Goal: Transaction & Acquisition: Purchase product/service

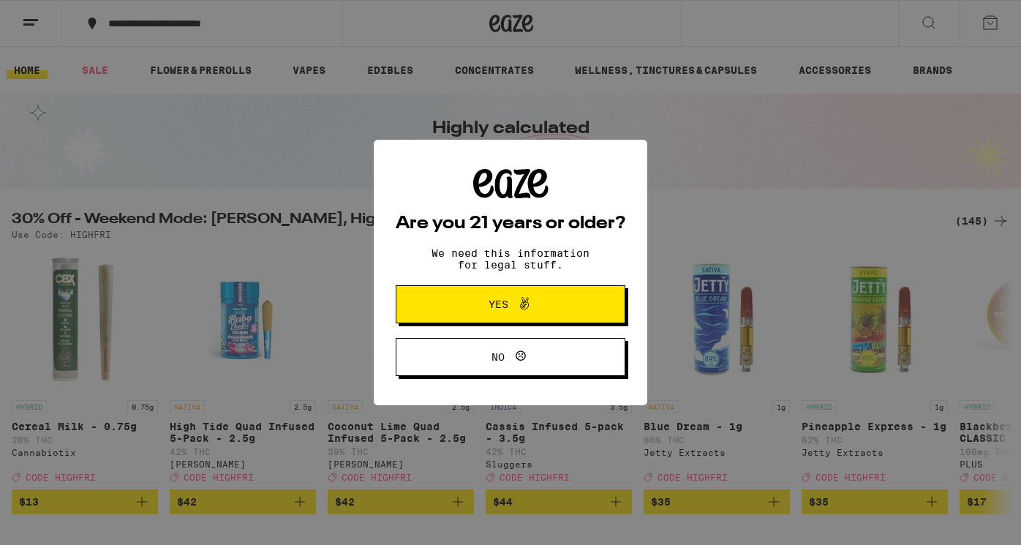
click at [468, 290] on button "Yes" at bounding box center [511, 304] width 230 height 38
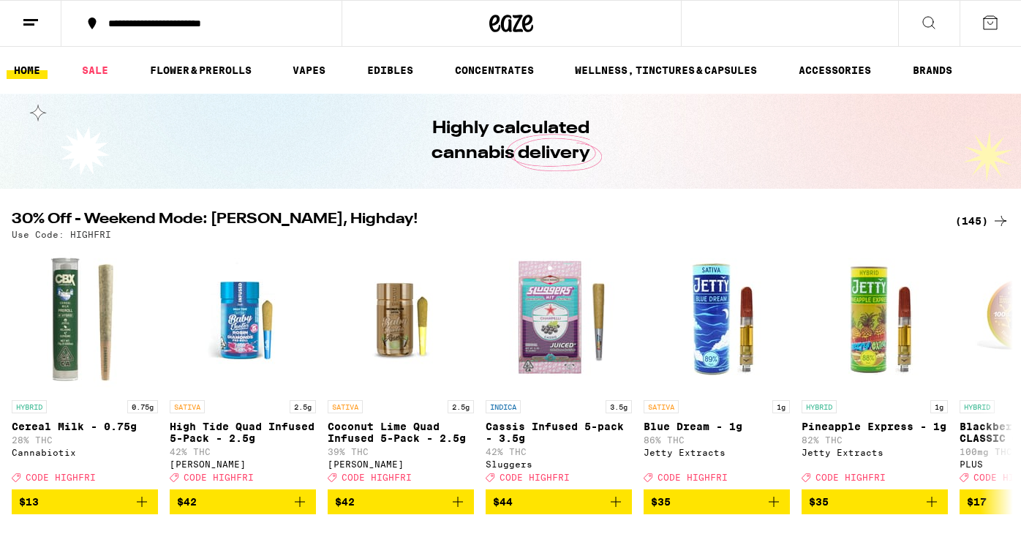
click at [35, 27] on icon at bounding box center [31, 23] width 18 height 18
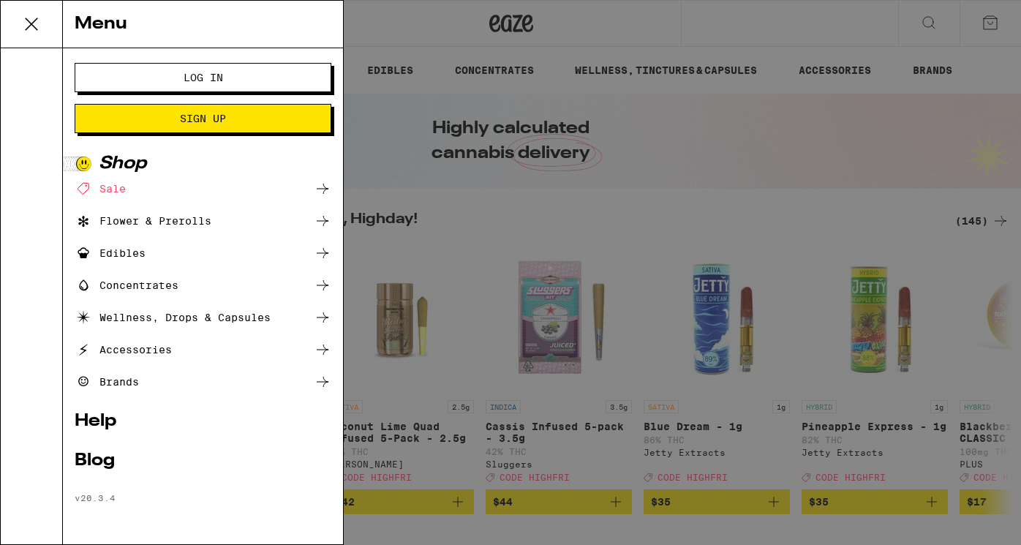
click at [161, 88] on button "Log In" at bounding box center [203, 77] width 257 height 29
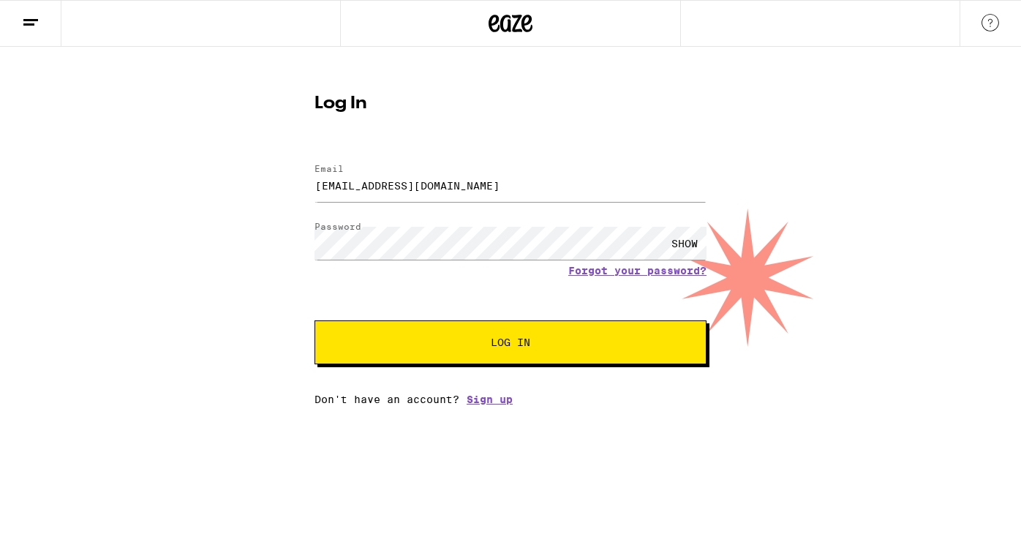
click at [405, 339] on span "Log In" at bounding box center [511, 342] width 274 height 10
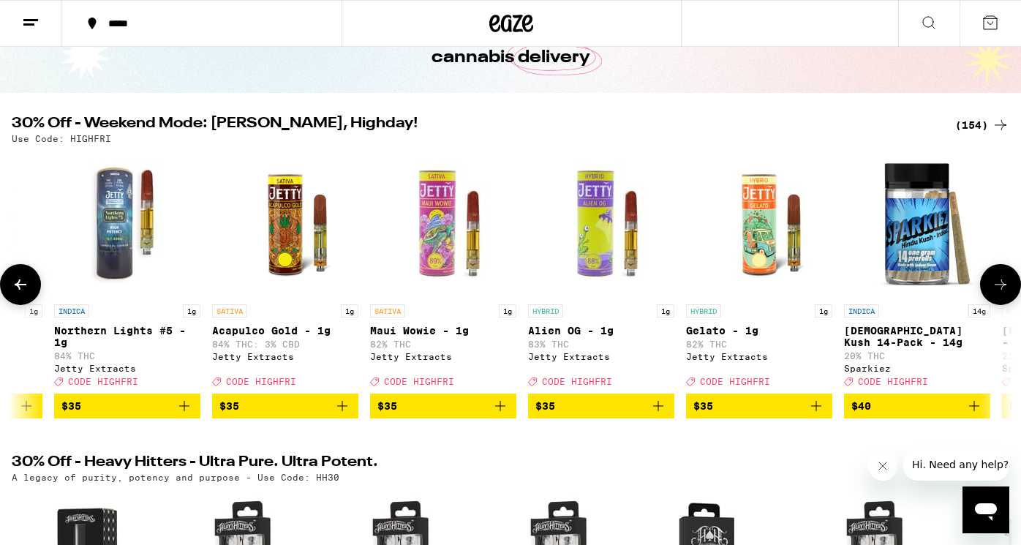
scroll to position [0, 19217]
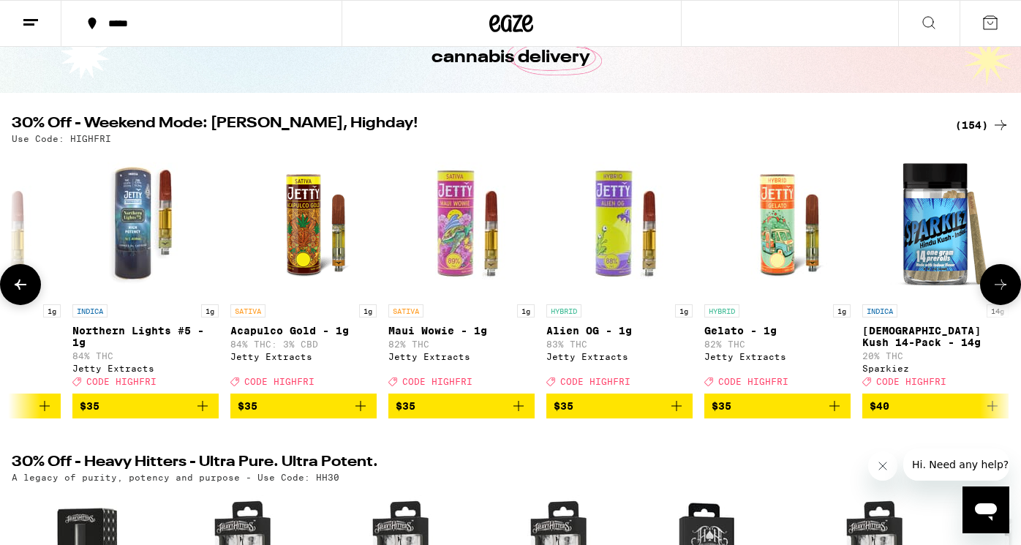
click at [521, 415] on icon "Add to bag" at bounding box center [519, 406] width 18 height 18
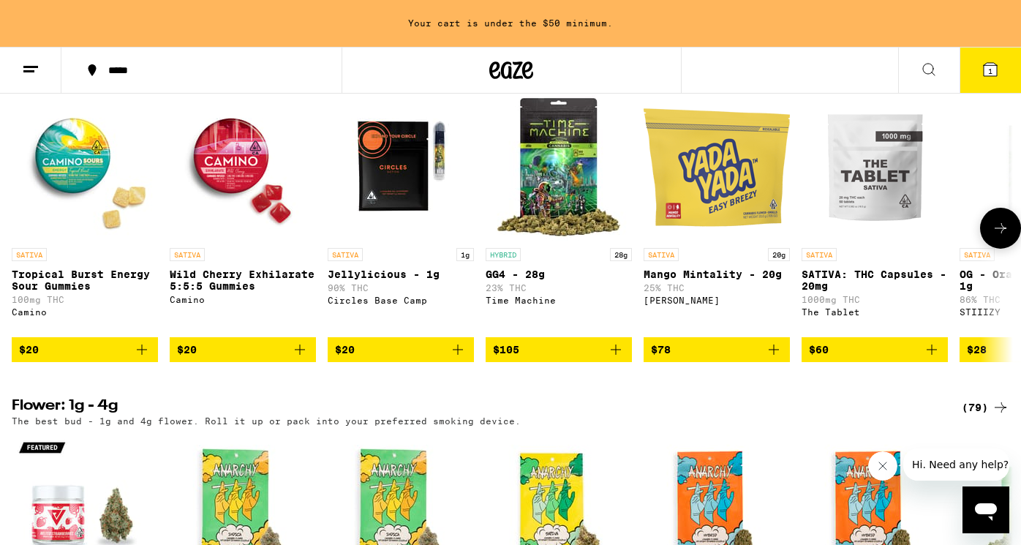
scroll to position [1235, 0]
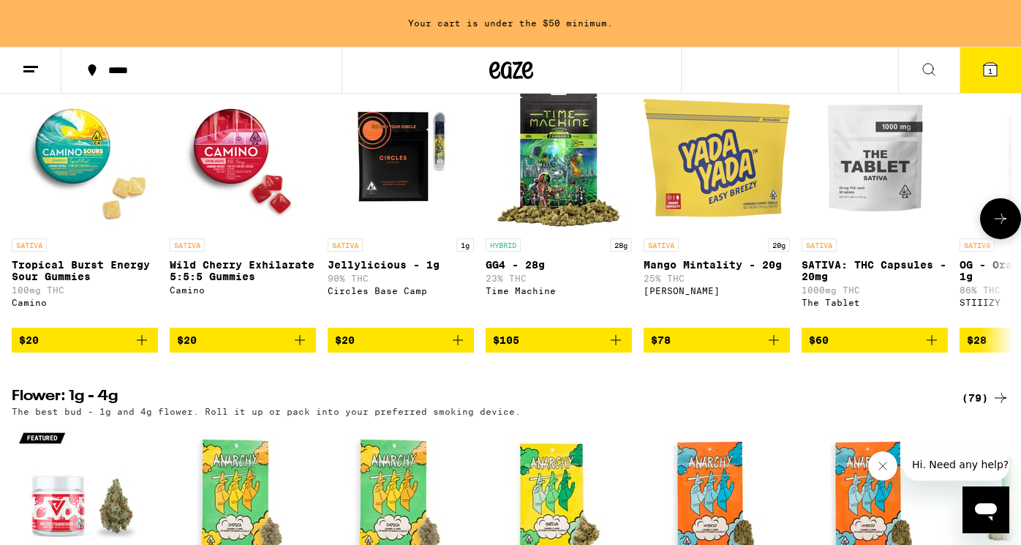
click at [459, 349] on icon "Add to bag" at bounding box center [458, 340] width 18 height 18
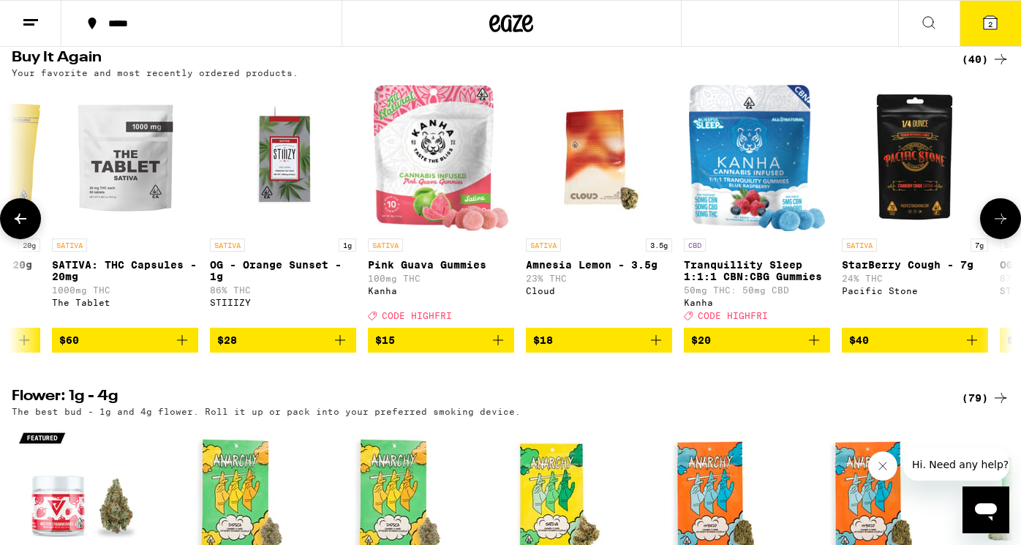
scroll to position [0, 642]
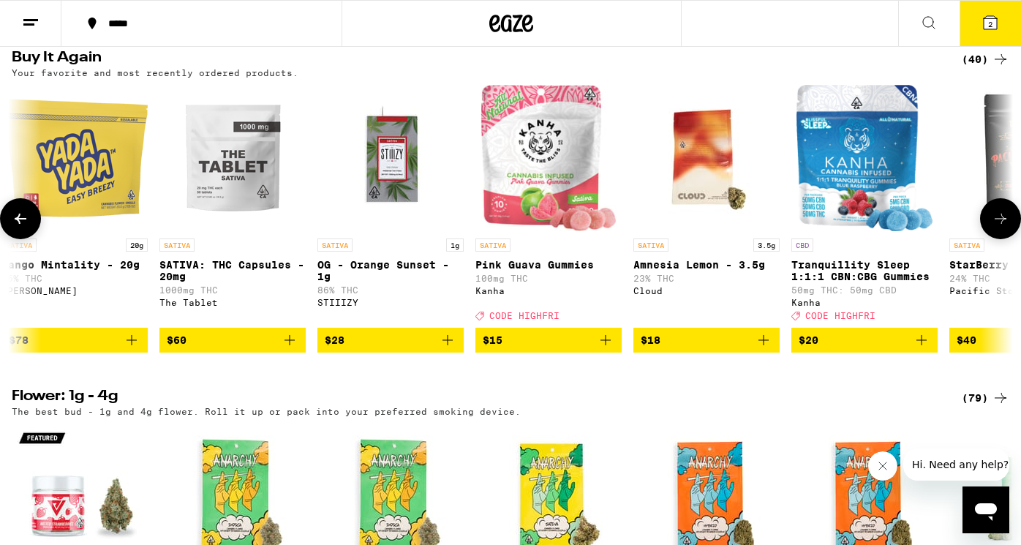
click at [369, 185] on img "Open page for OG - Orange Sunset - 1g from STIIIZY" at bounding box center [390, 158] width 146 height 146
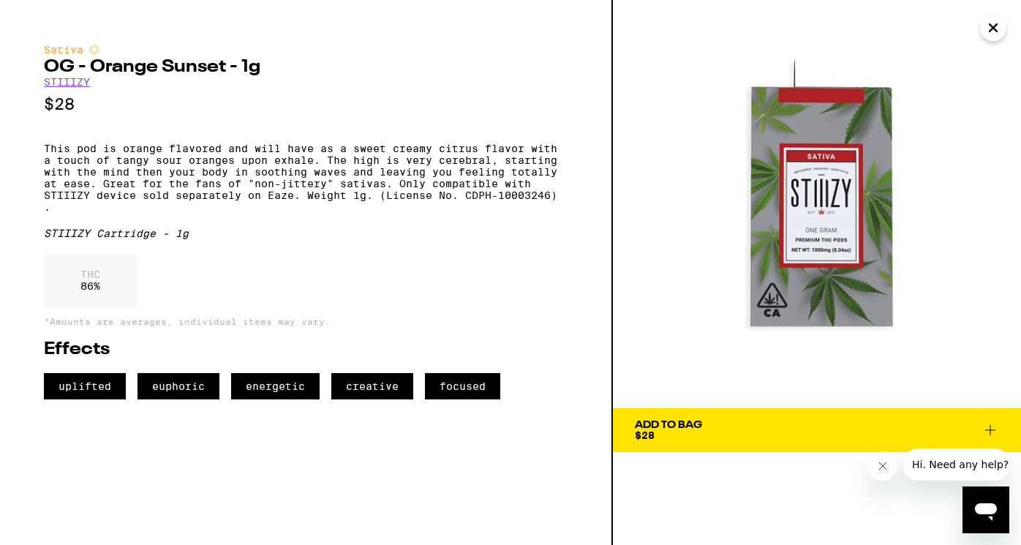
click at [996, 30] on icon "Close" at bounding box center [993, 27] width 7 height 7
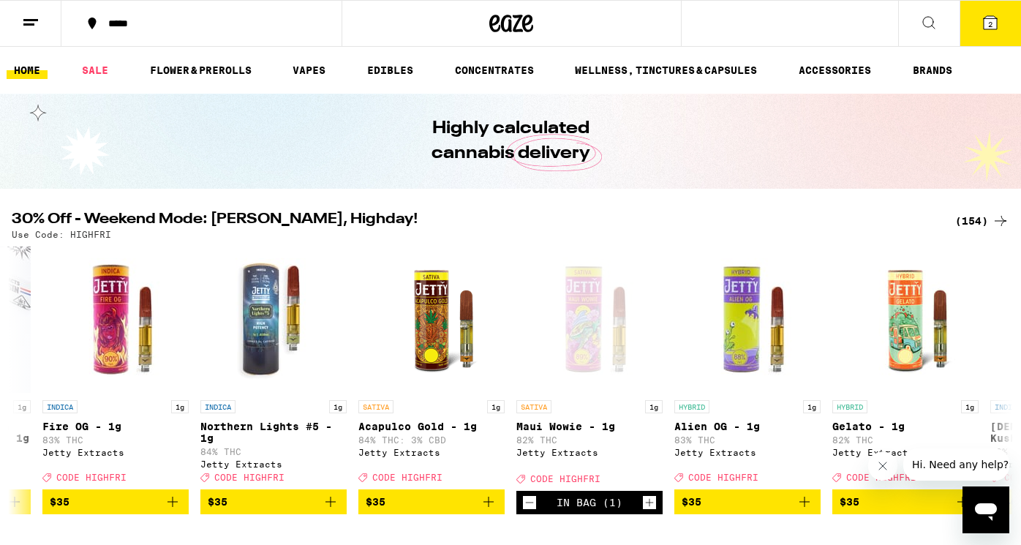
click at [915, 23] on button at bounding box center [928, 24] width 61 height 46
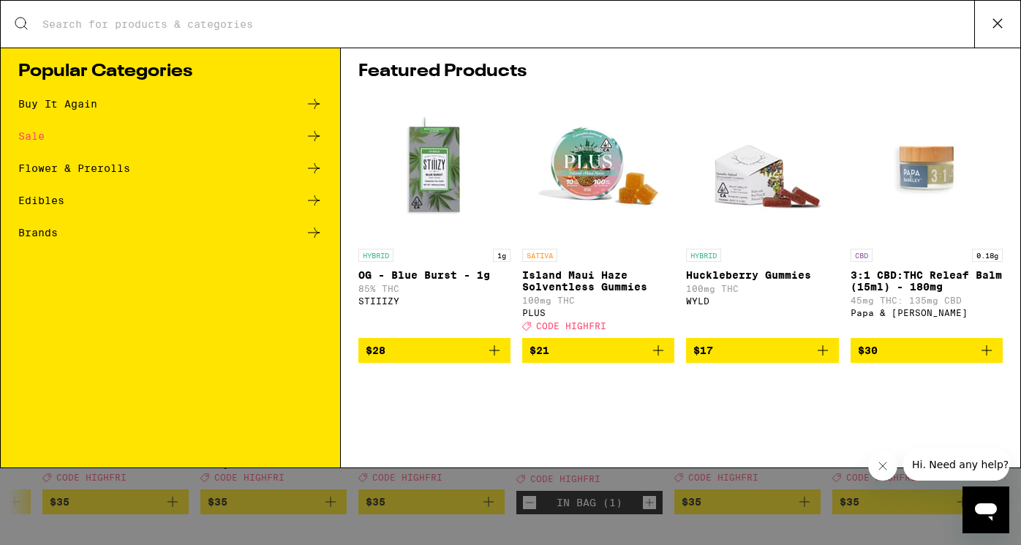
scroll to position [0, 696]
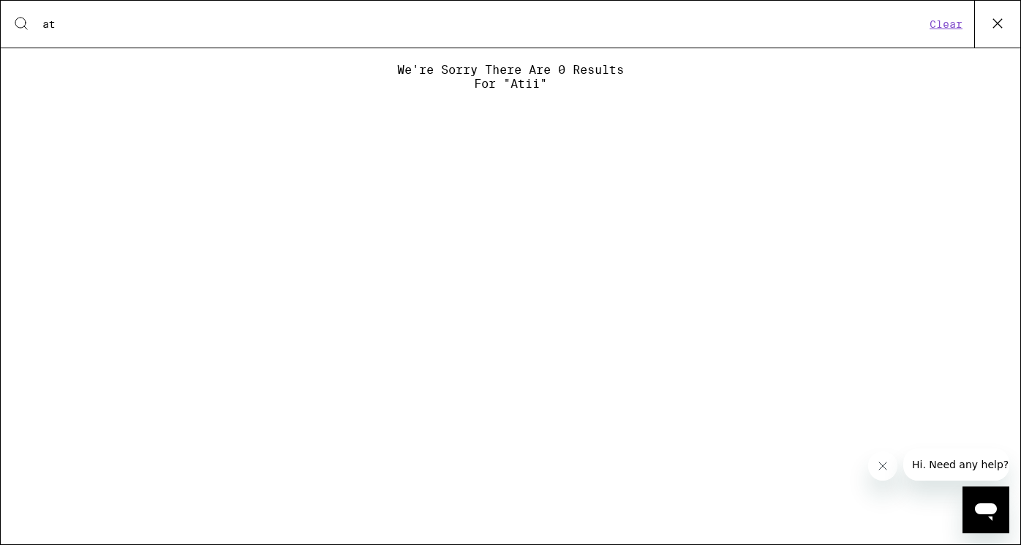
type input "a"
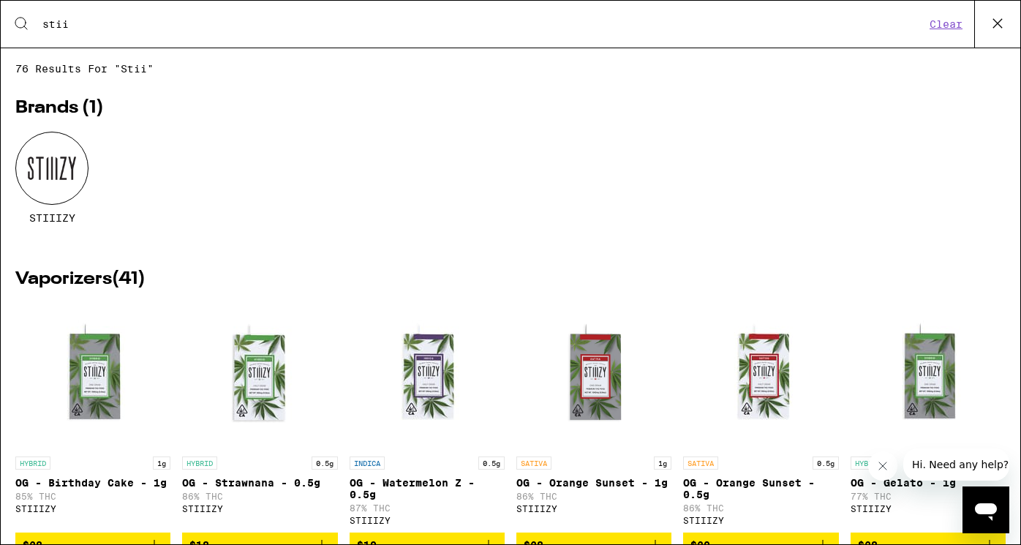
type input "stii"
click at [64, 170] on div at bounding box center [51, 168] width 73 height 73
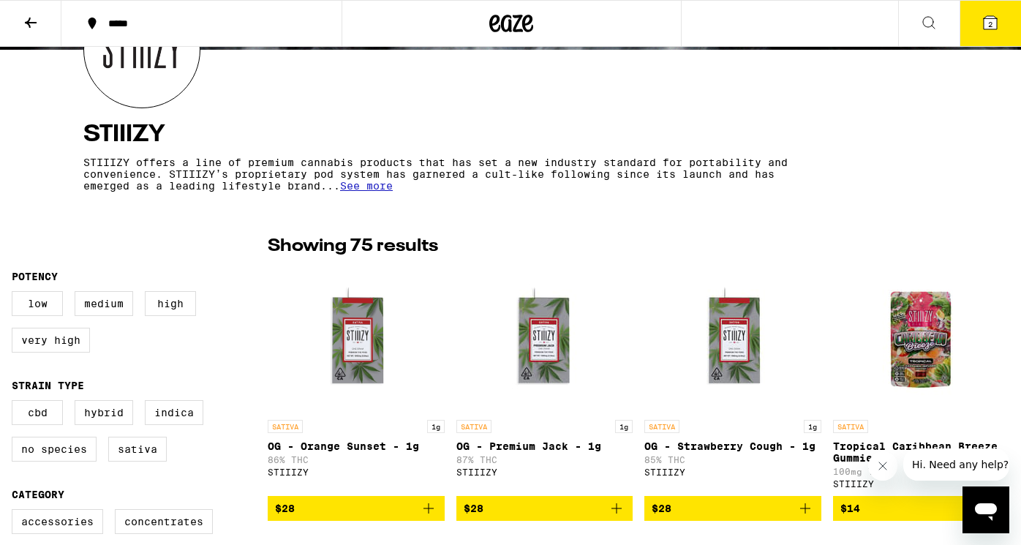
scroll to position [320, 0]
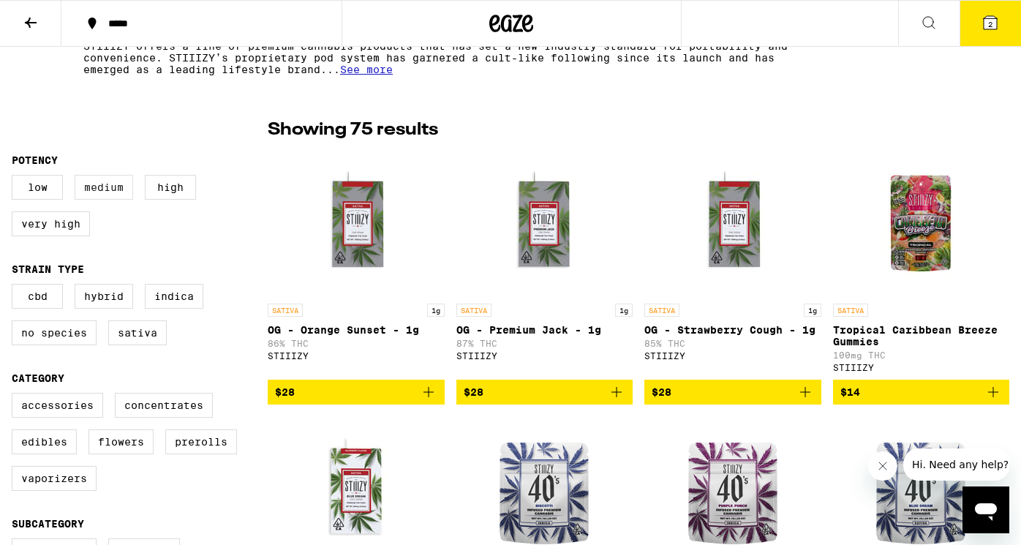
click at [105, 191] on label "Medium" at bounding box center [104, 187] width 59 height 25
click at [15, 178] on input "Medium" at bounding box center [15, 177] width 1 height 1
checkbox input "true"
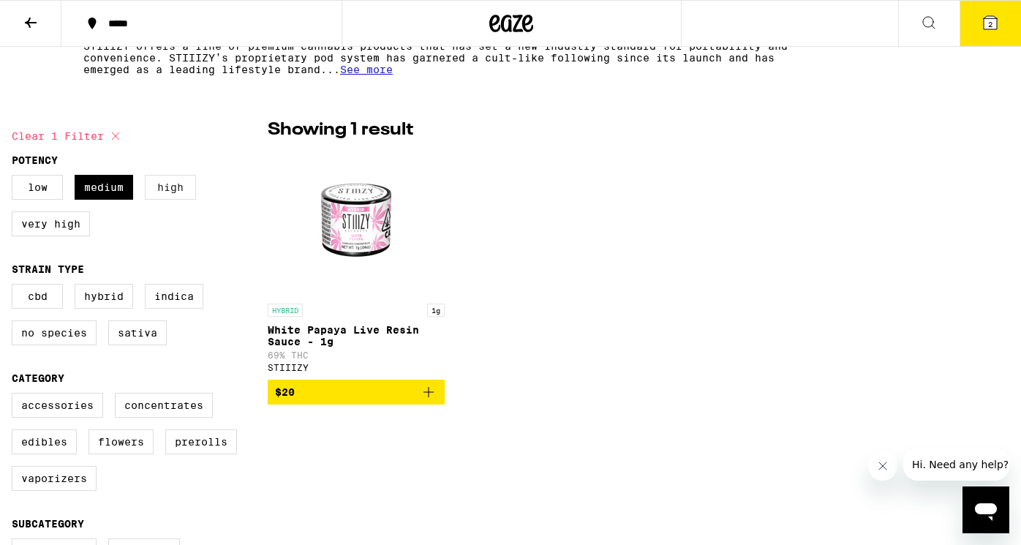
click at [153, 191] on label "High" at bounding box center [170, 187] width 51 height 25
click at [15, 178] on input "High" at bounding box center [15, 177] width 1 height 1
checkbox input "true"
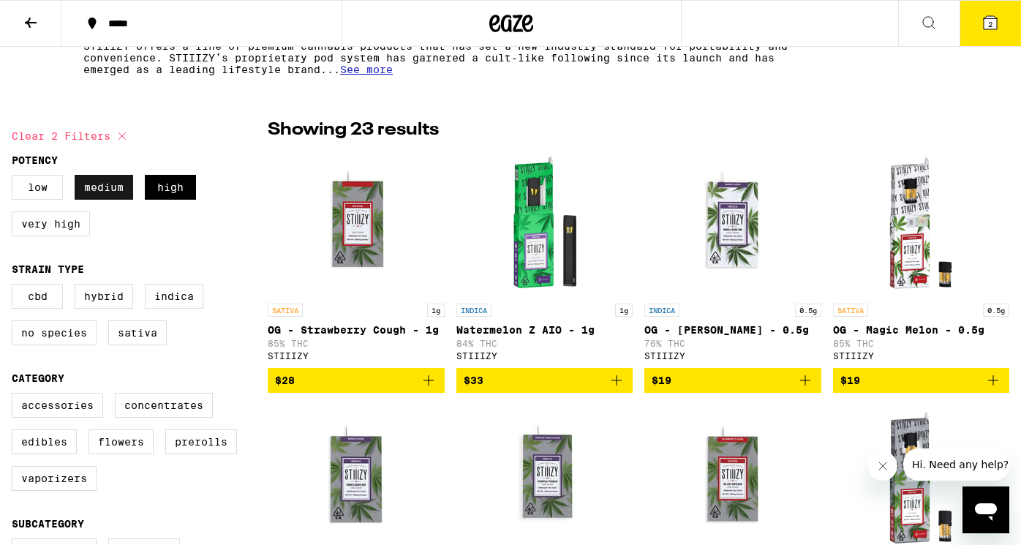
click at [83, 198] on label "Medium" at bounding box center [104, 187] width 59 height 25
click at [15, 178] on input "Medium" at bounding box center [15, 177] width 1 height 1
checkbox input "false"
click at [44, 191] on label "Low" at bounding box center [37, 187] width 51 height 25
click at [15, 178] on input "Low" at bounding box center [15, 177] width 1 height 1
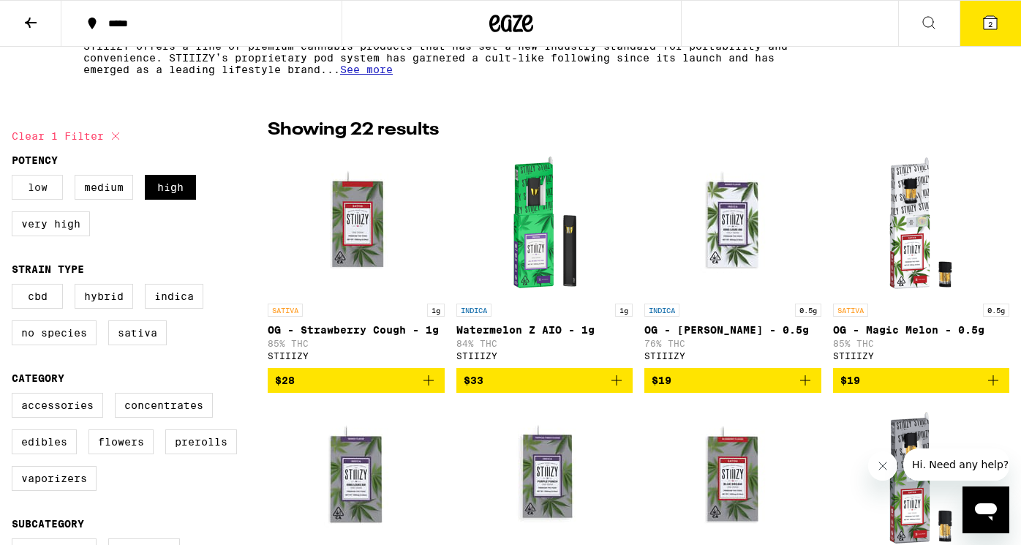
checkbox input "true"
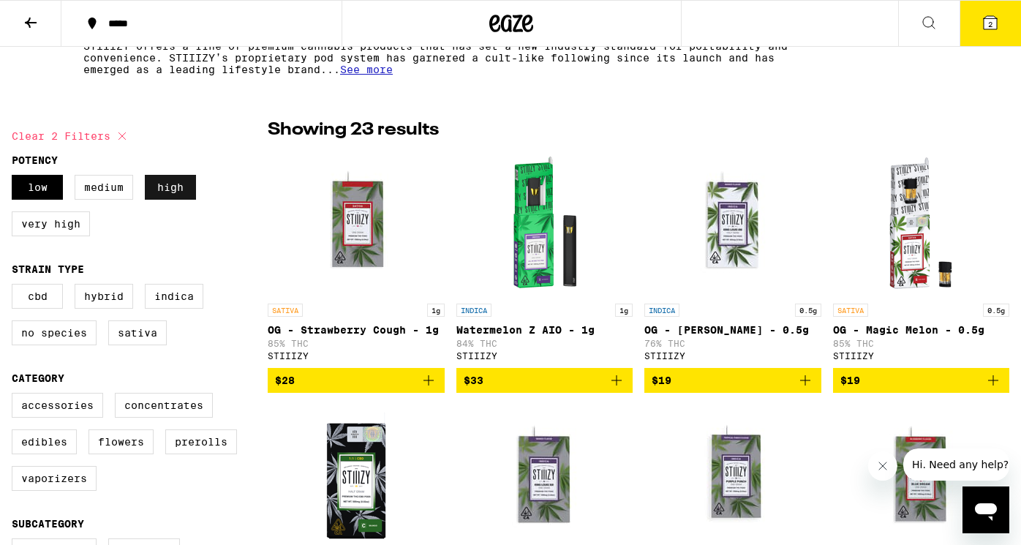
click at [174, 181] on label "High" at bounding box center [170, 187] width 51 height 25
click at [15, 178] on input "High" at bounding box center [15, 177] width 1 height 1
checkbox input "false"
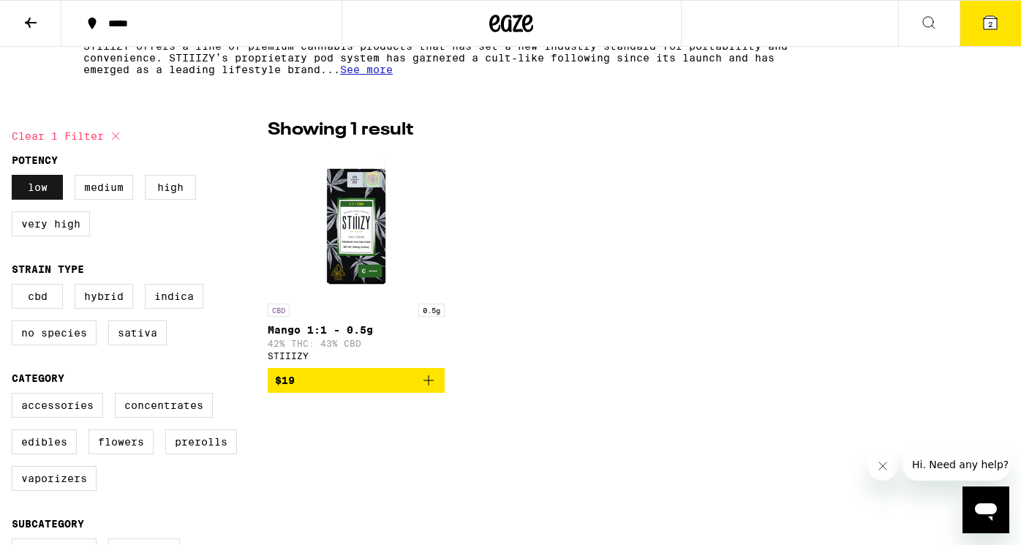
click at [52, 198] on label "Low" at bounding box center [37, 187] width 51 height 25
click at [15, 178] on input "Low" at bounding box center [15, 177] width 1 height 1
checkbox input "false"
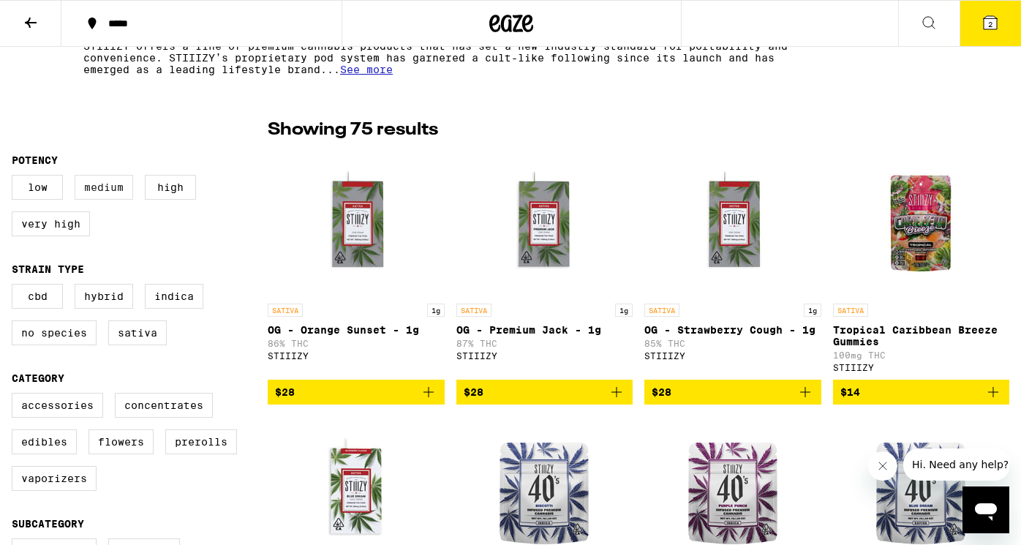
click at [98, 198] on label "Medium" at bounding box center [104, 187] width 59 height 25
click at [15, 178] on input "Medium" at bounding box center [15, 177] width 1 height 1
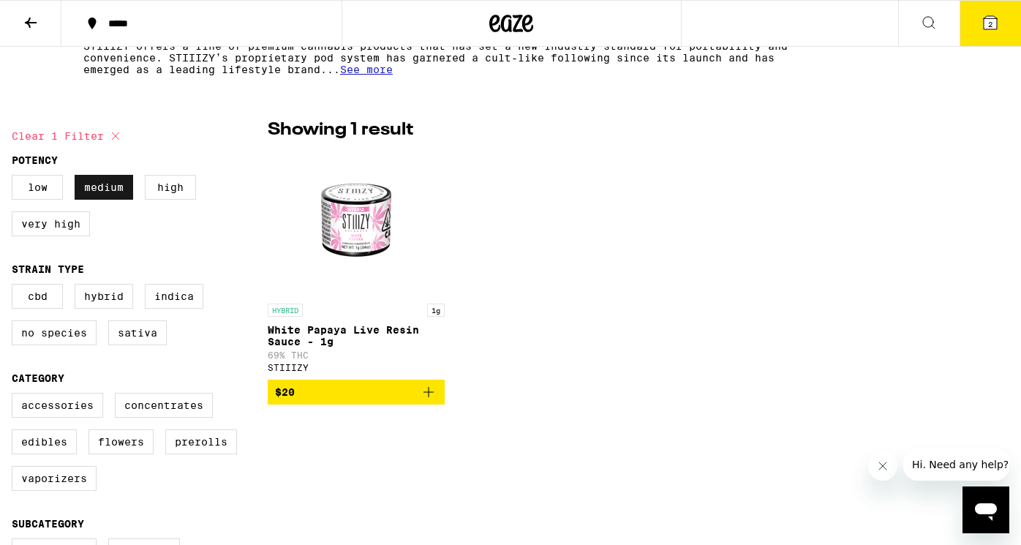
click at [98, 198] on label "Medium" at bounding box center [104, 187] width 59 height 25
click at [15, 178] on input "Medium" at bounding box center [15, 177] width 1 height 1
checkbox input "false"
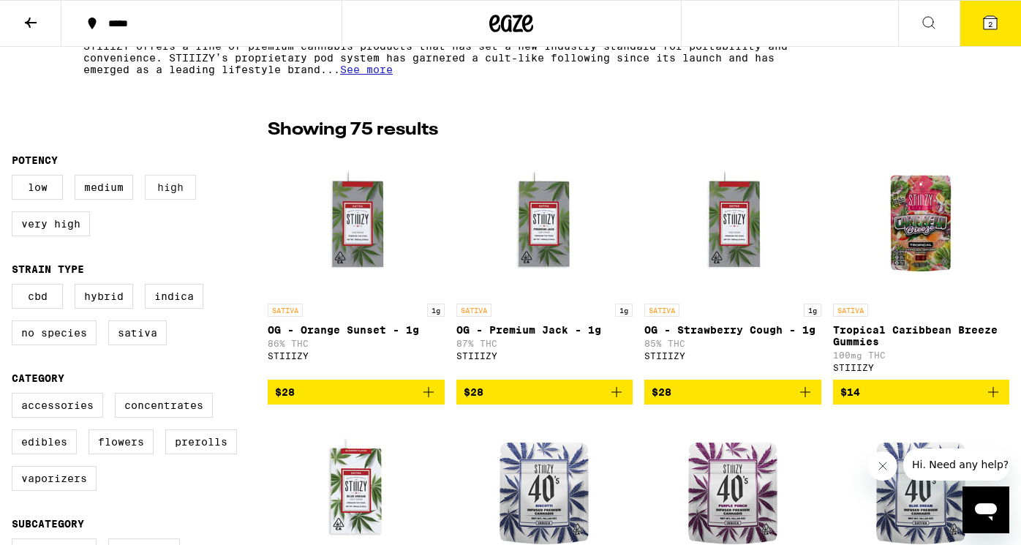
click at [168, 198] on label "High" at bounding box center [170, 187] width 51 height 25
click at [15, 178] on input "High" at bounding box center [15, 177] width 1 height 1
checkbox input "true"
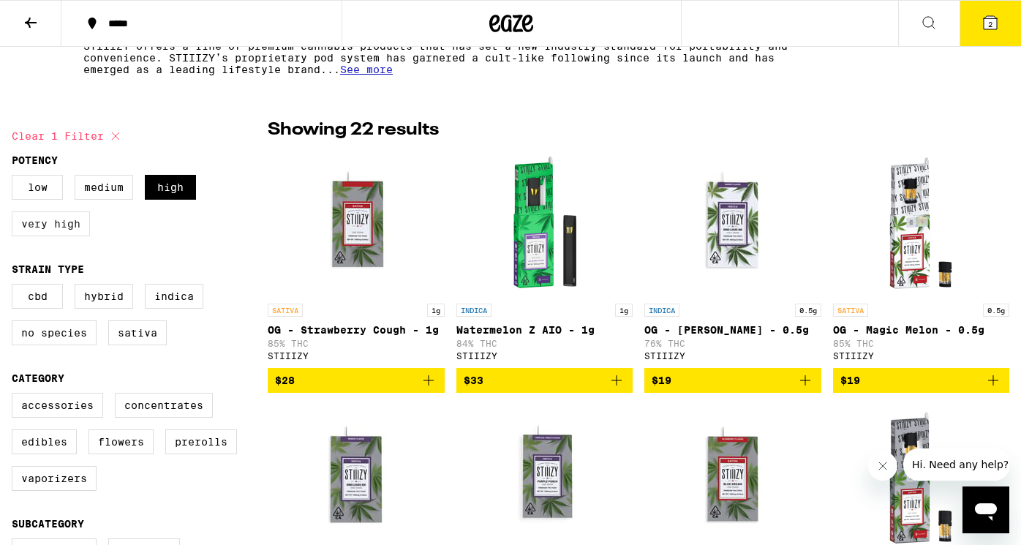
click at [86, 236] on label "Very High" at bounding box center [51, 223] width 78 height 25
click at [15, 178] on input "Very High" at bounding box center [15, 177] width 1 height 1
checkbox input "true"
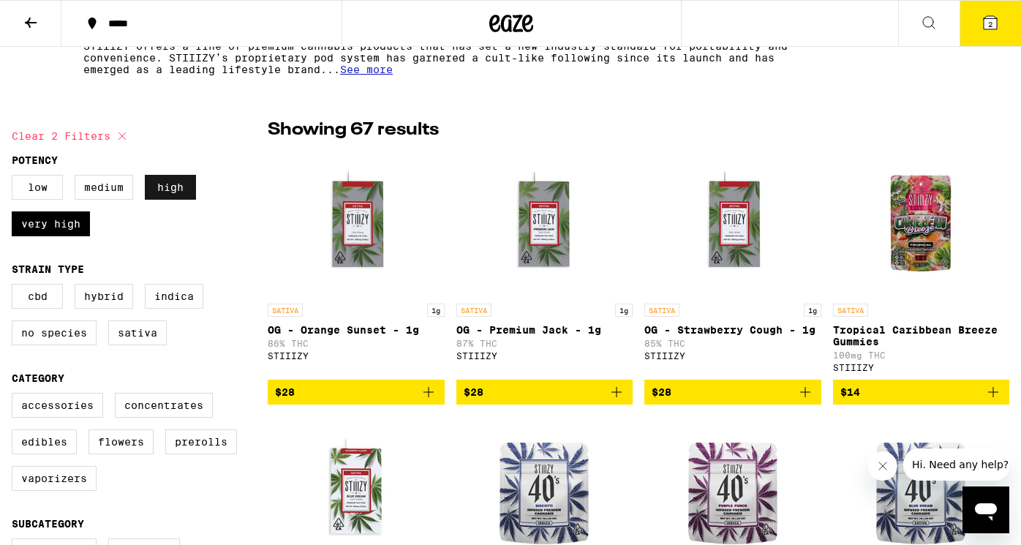
click at [185, 200] on label "High" at bounding box center [170, 187] width 51 height 25
click at [15, 178] on input "High" at bounding box center [15, 177] width 1 height 1
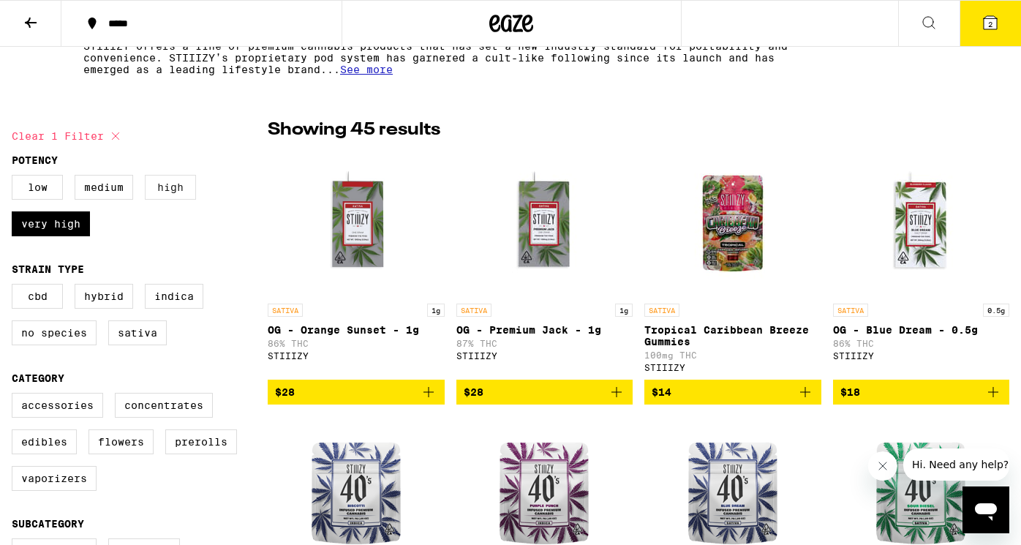
click at [194, 193] on label "High" at bounding box center [170, 187] width 51 height 25
click at [15, 178] on input "High" at bounding box center [15, 177] width 1 height 1
checkbox input "true"
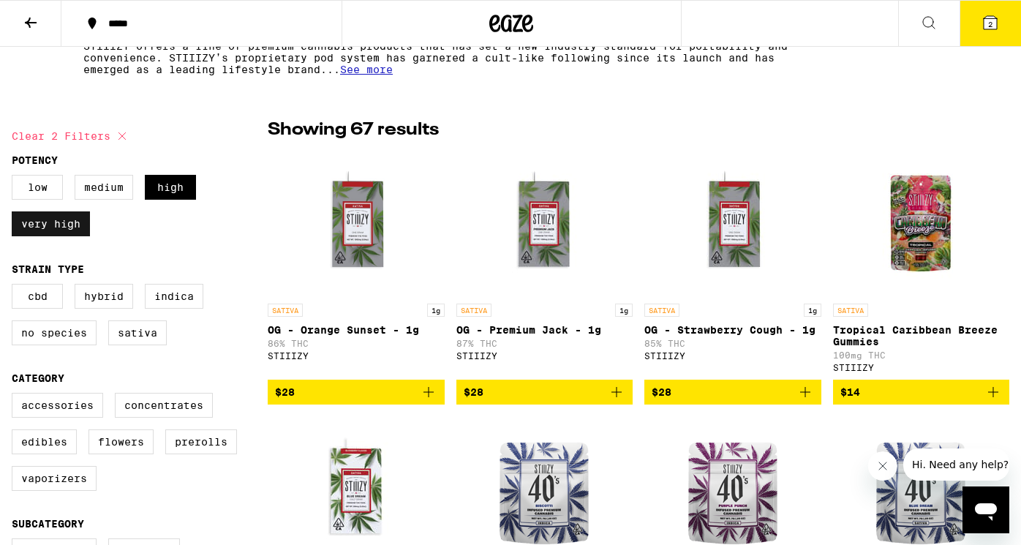
click at [47, 230] on label "Very High" at bounding box center [51, 223] width 78 height 25
click at [15, 178] on input "Very High" at bounding box center [15, 177] width 1 height 1
checkbox input "false"
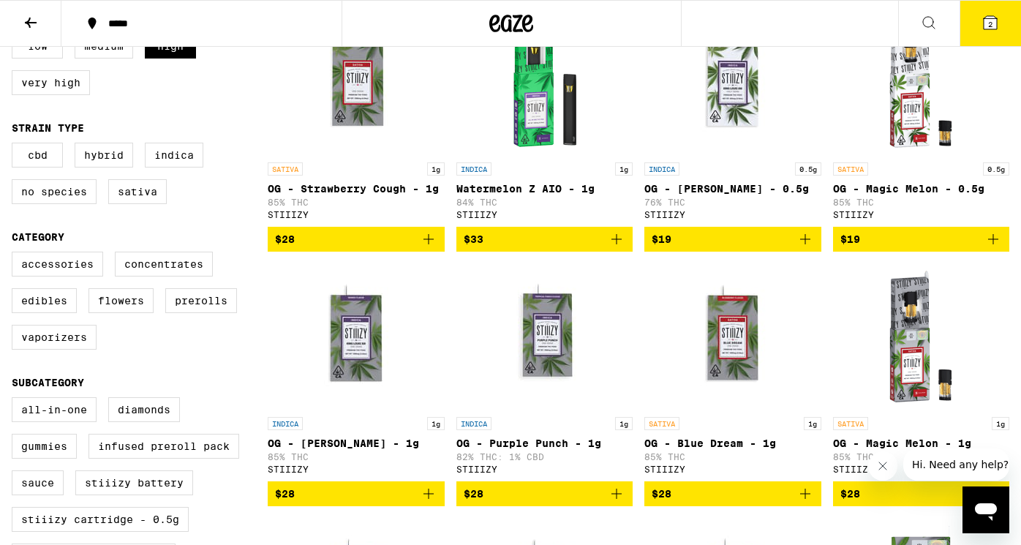
scroll to position [454, 0]
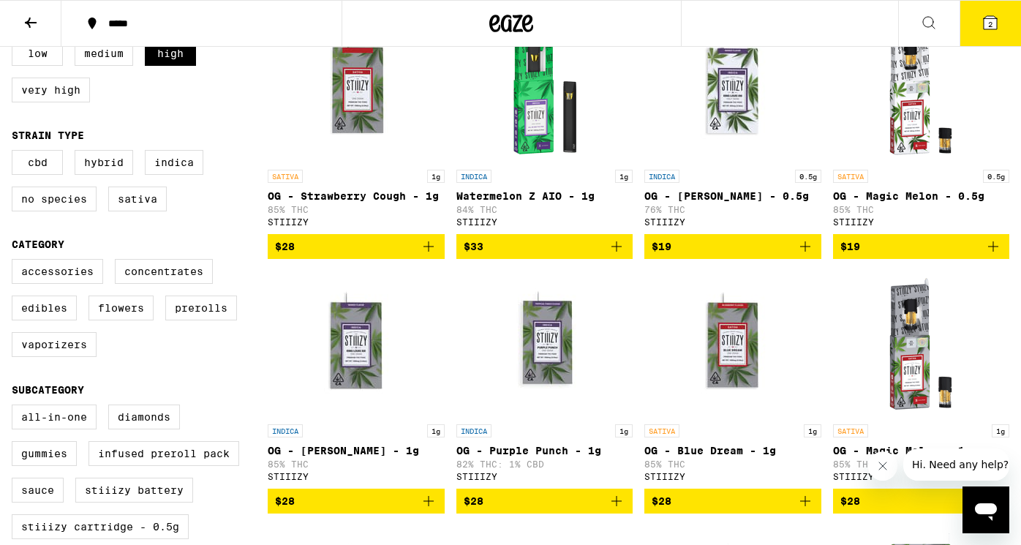
click at [436, 255] on icon "Add to bag" at bounding box center [429, 247] width 18 height 18
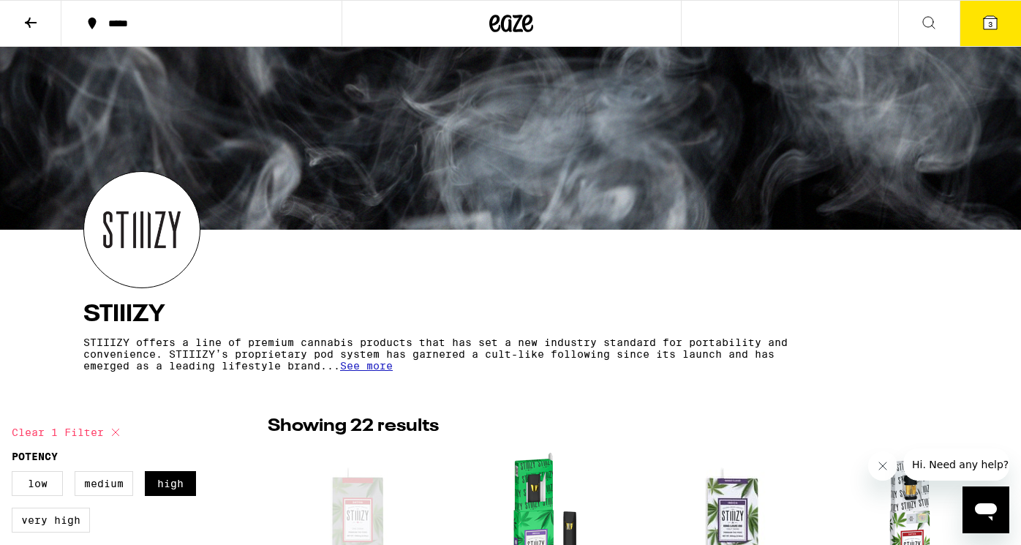
scroll to position [0, 0]
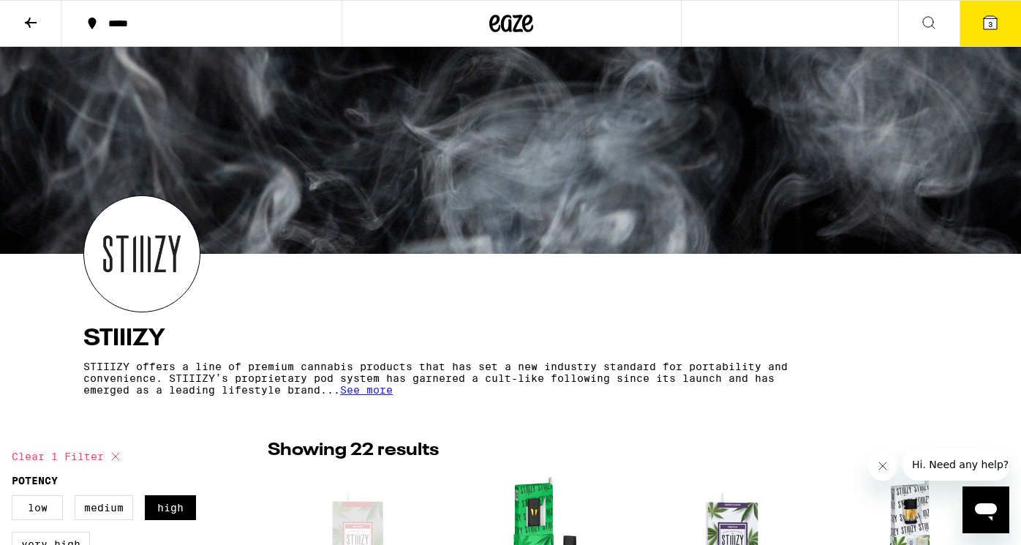
click at [1001, 23] on button "3" at bounding box center [990, 23] width 61 height 45
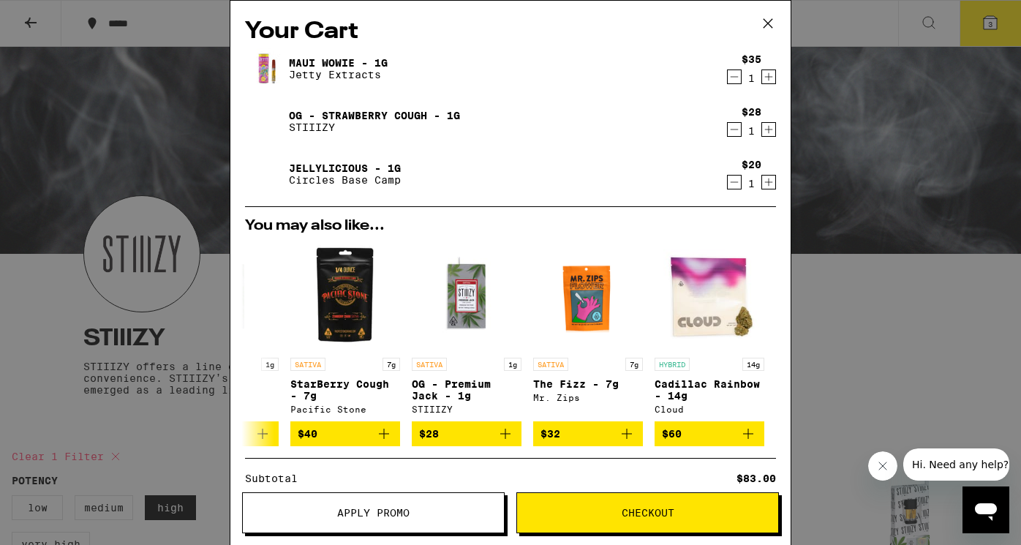
click at [770, 26] on icon at bounding box center [768, 23] width 9 height 9
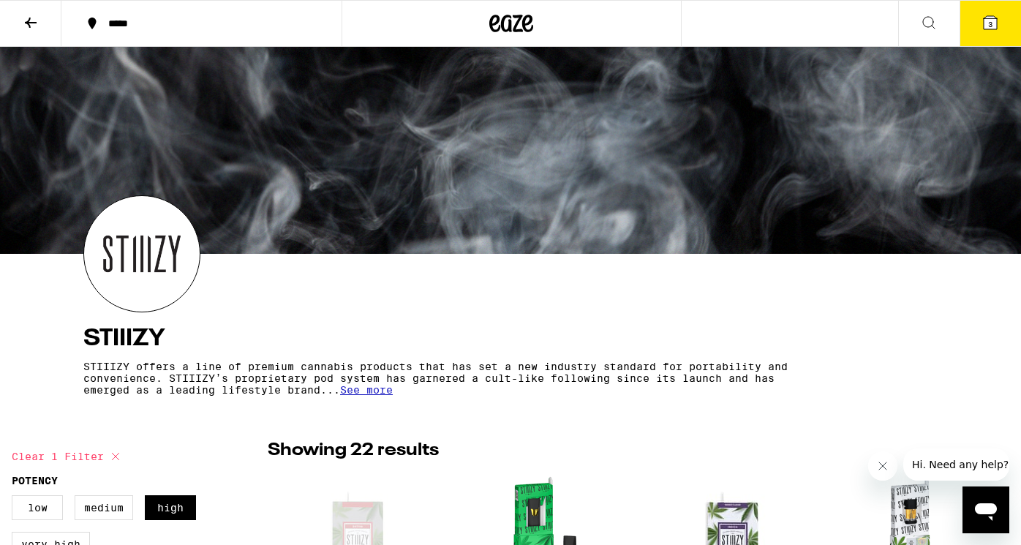
click at [33, 20] on icon at bounding box center [31, 23] width 18 height 18
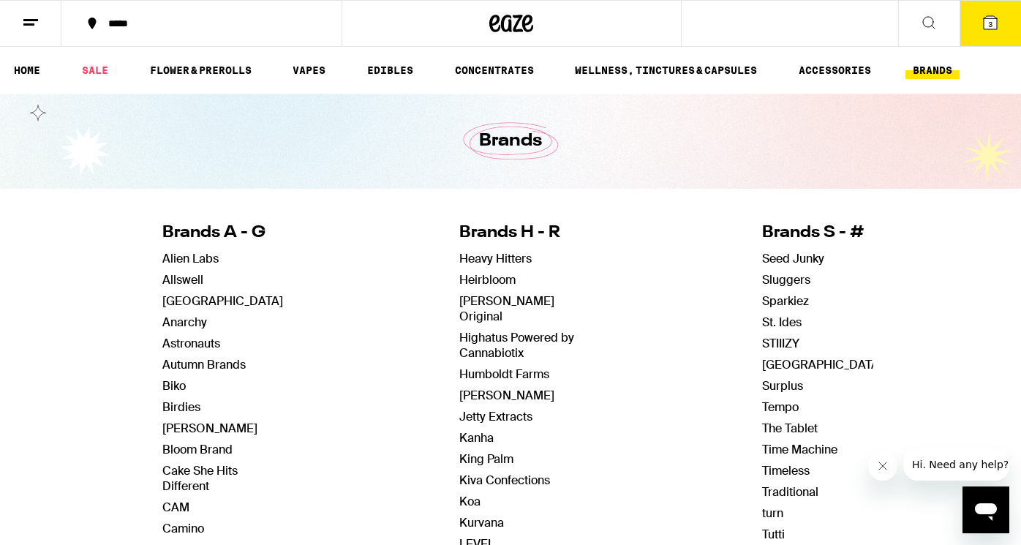
click at [514, 15] on icon at bounding box center [511, 23] width 44 height 26
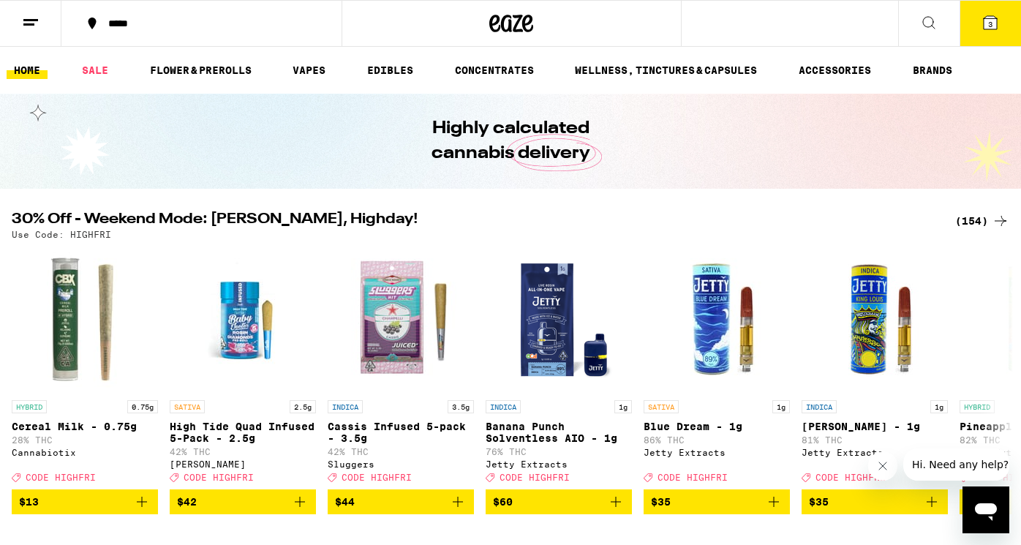
click at [988, 30] on icon at bounding box center [991, 23] width 18 height 18
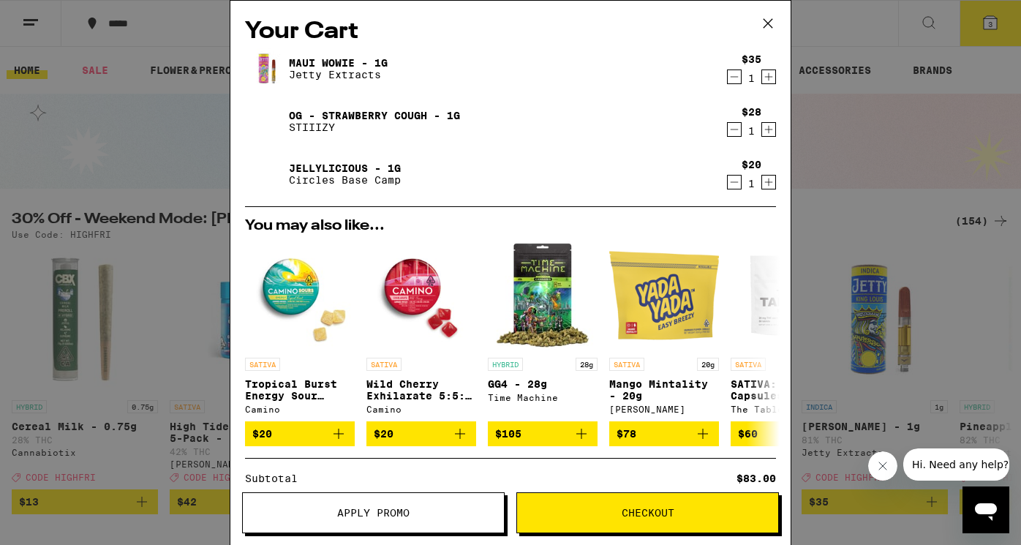
click at [413, 511] on span "Apply Promo" at bounding box center [373, 513] width 261 height 10
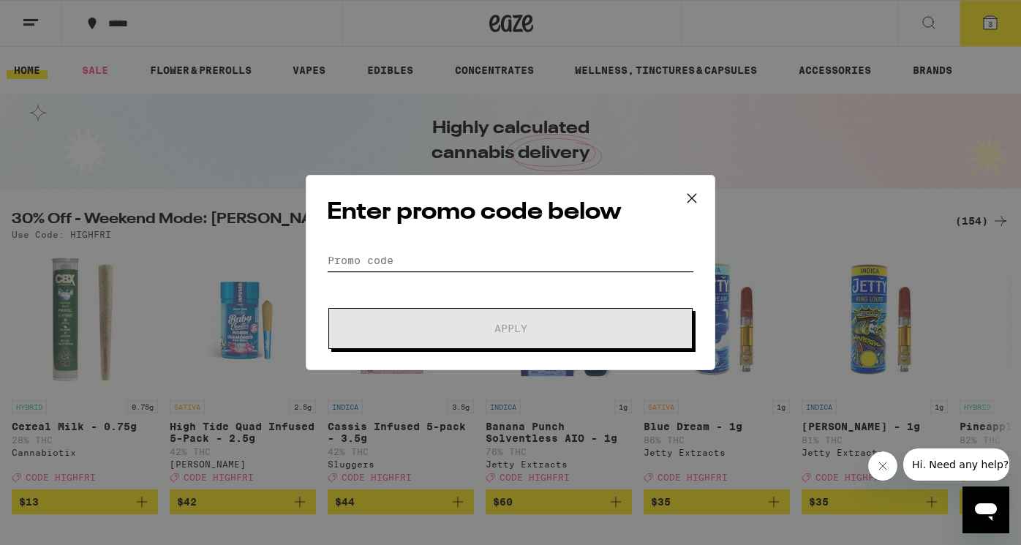
click at [468, 266] on input "Promo Code" at bounding box center [510, 260] width 367 height 22
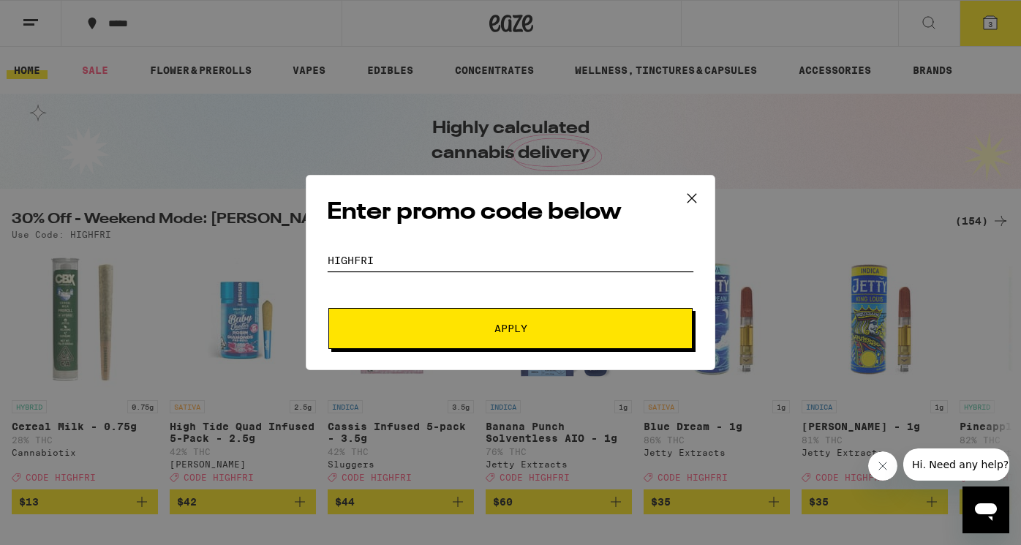
type input "highfri"
click at [505, 327] on span "Apply" at bounding box center [511, 328] width 33 height 10
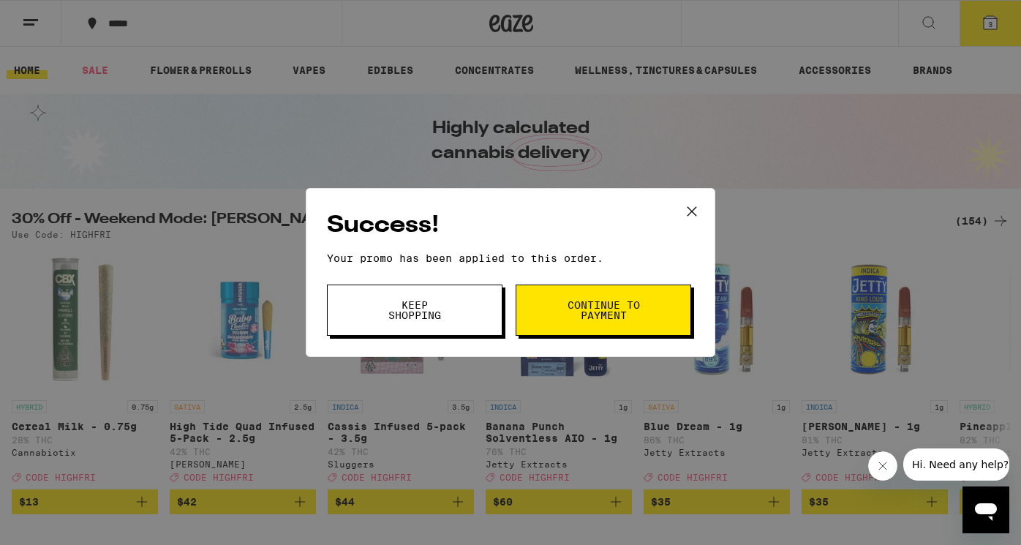
click at [465, 325] on button "Keep Shopping" at bounding box center [415, 310] width 176 height 51
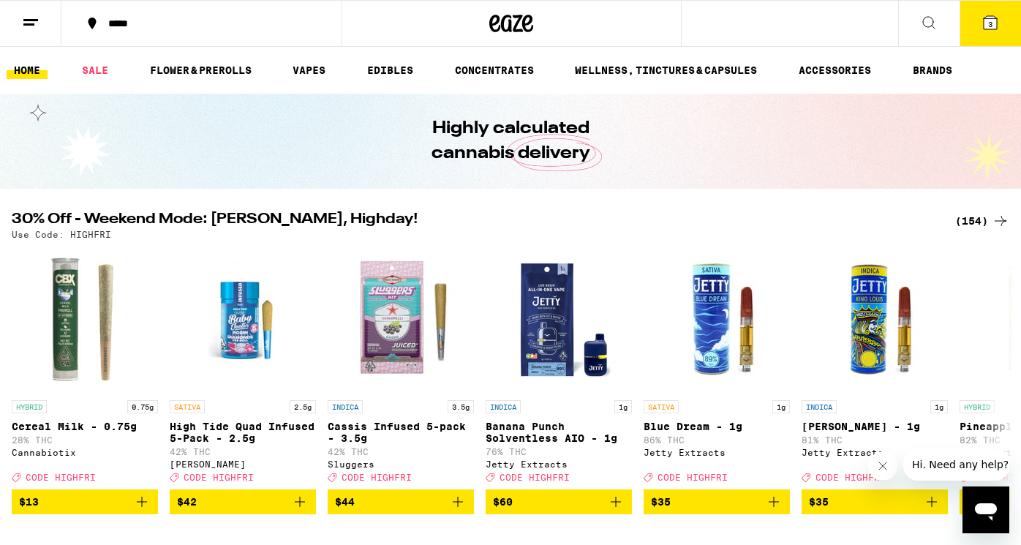
click at [991, 33] on button "3" at bounding box center [990, 23] width 61 height 45
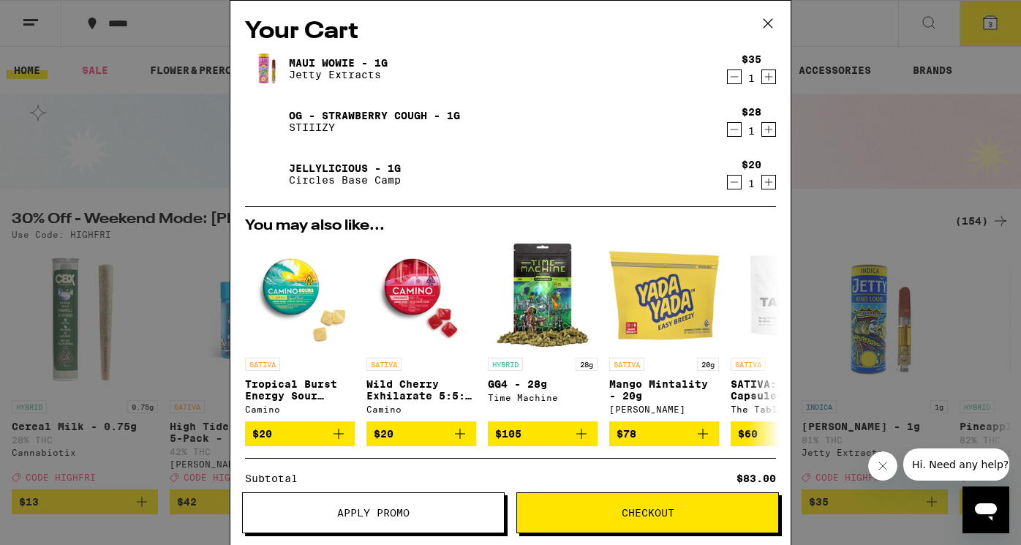
click at [765, 24] on icon at bounding box center [768, 23] width 22 height 22
